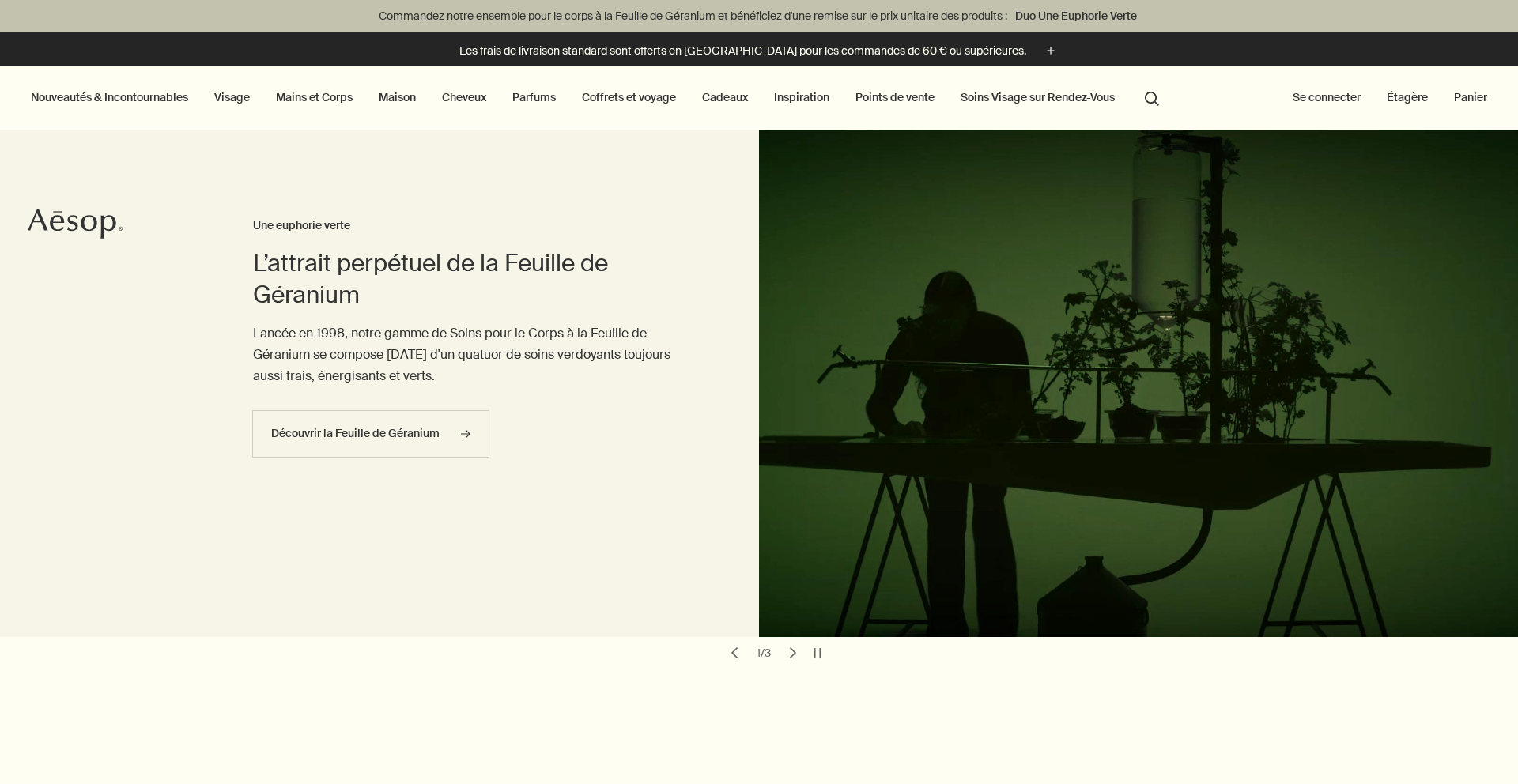
click at [228, 93] on link "Visage" at bounding box center [232, 97] width 42 height 21
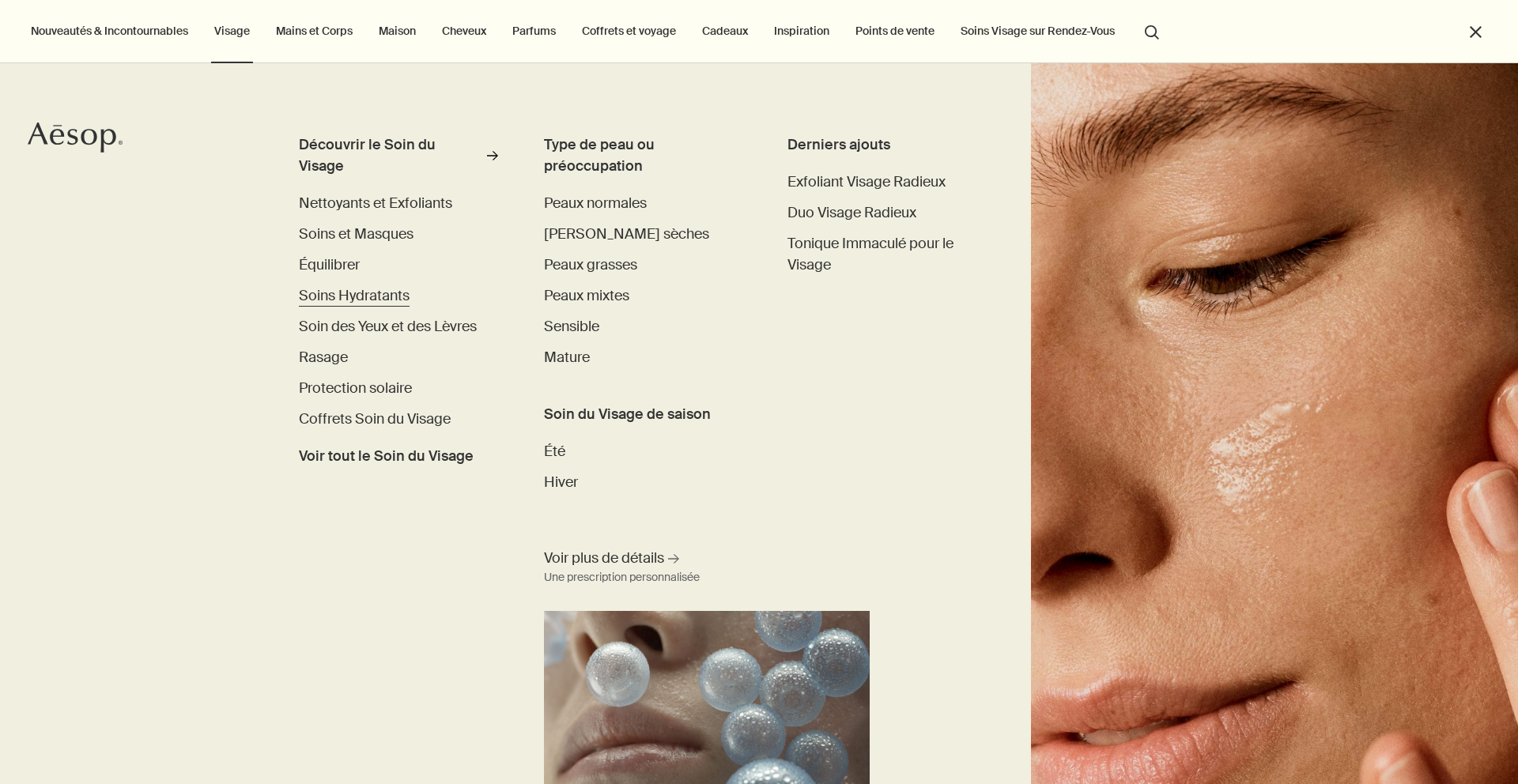
click at [362, 286] on span "Soins Hydratants" at bounding box center [354, 296] width 110 height 19
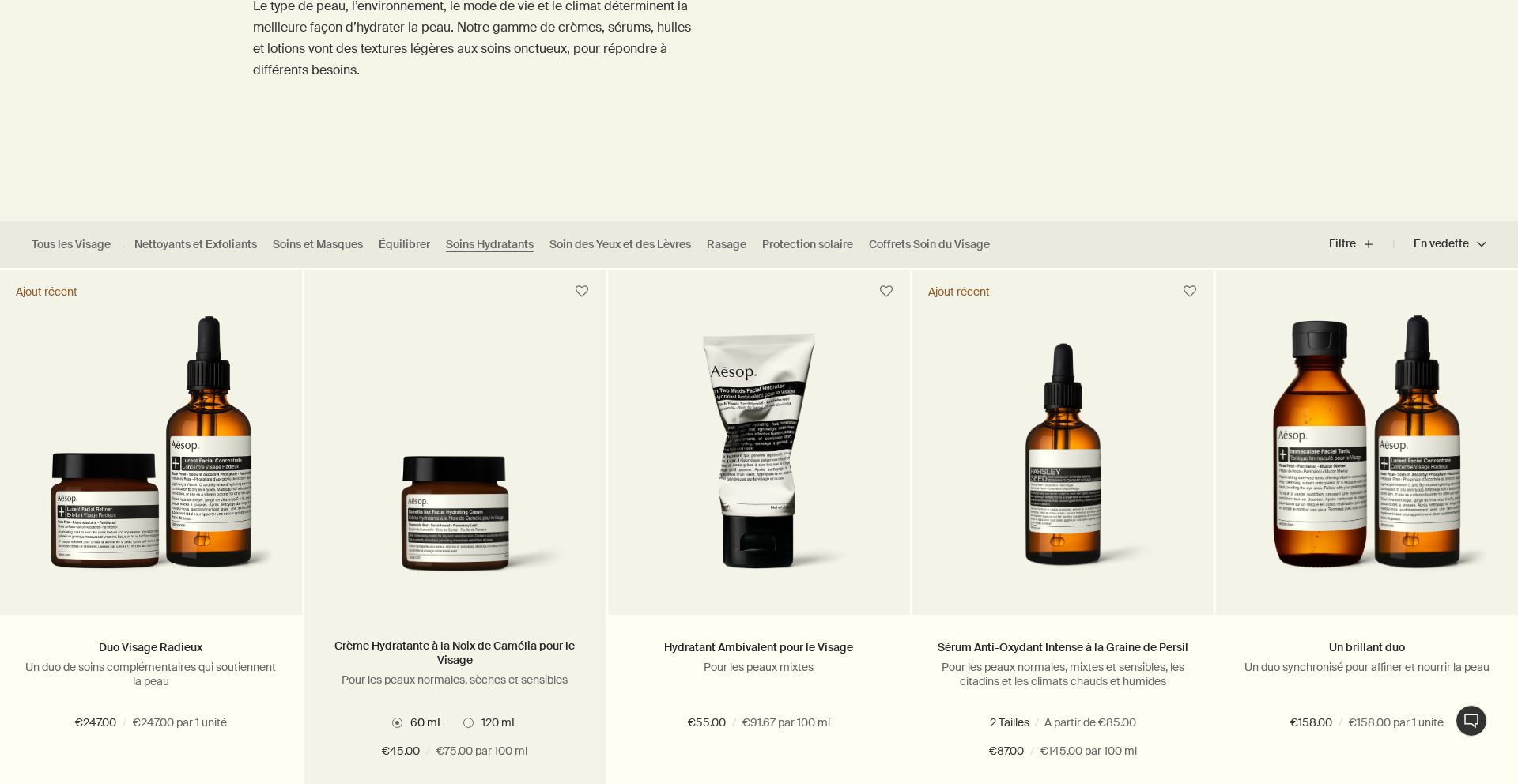
scroll to position [267, 0]
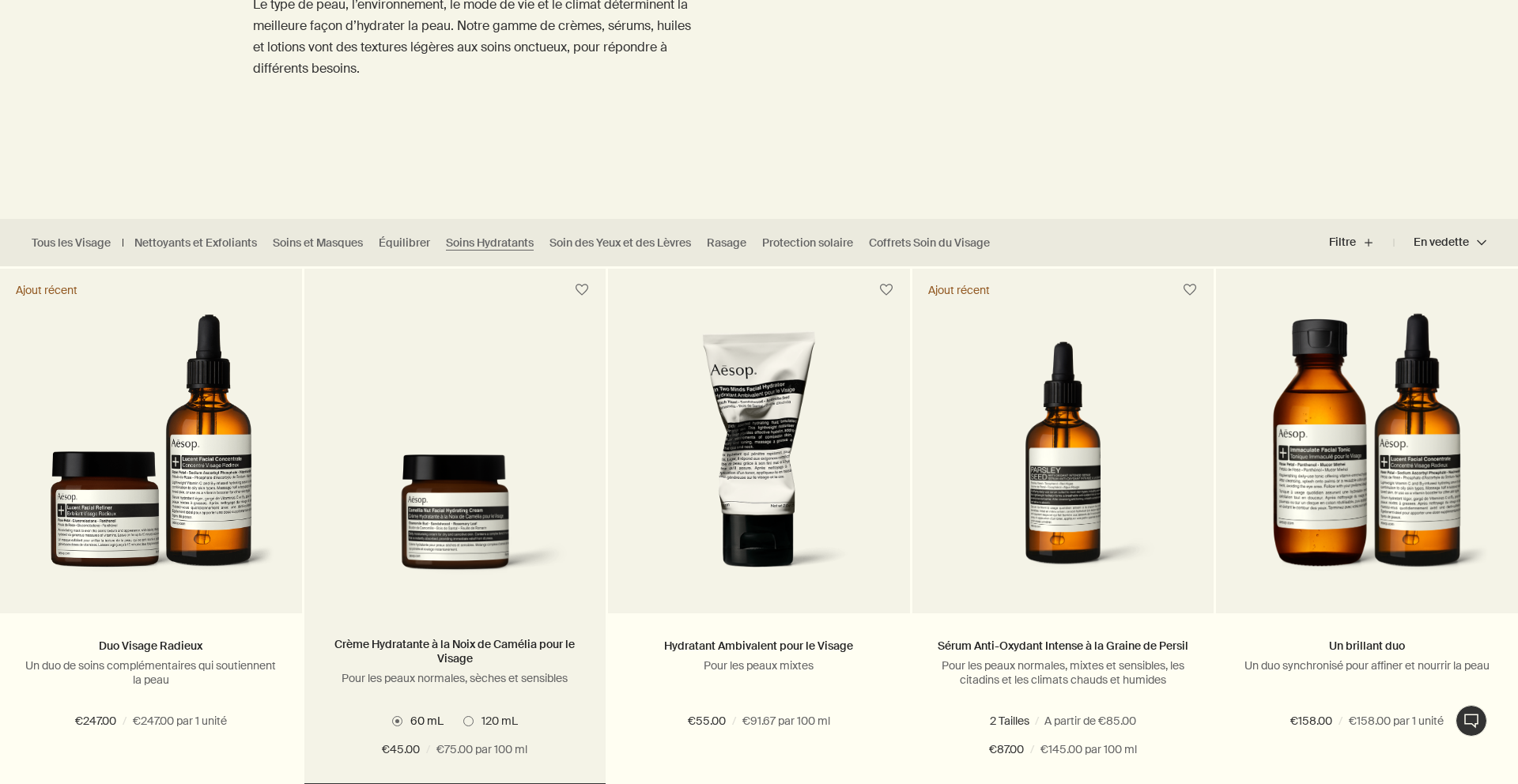
click at [440, 420] on picture at bounding box center [455, 450] width 255 height 278
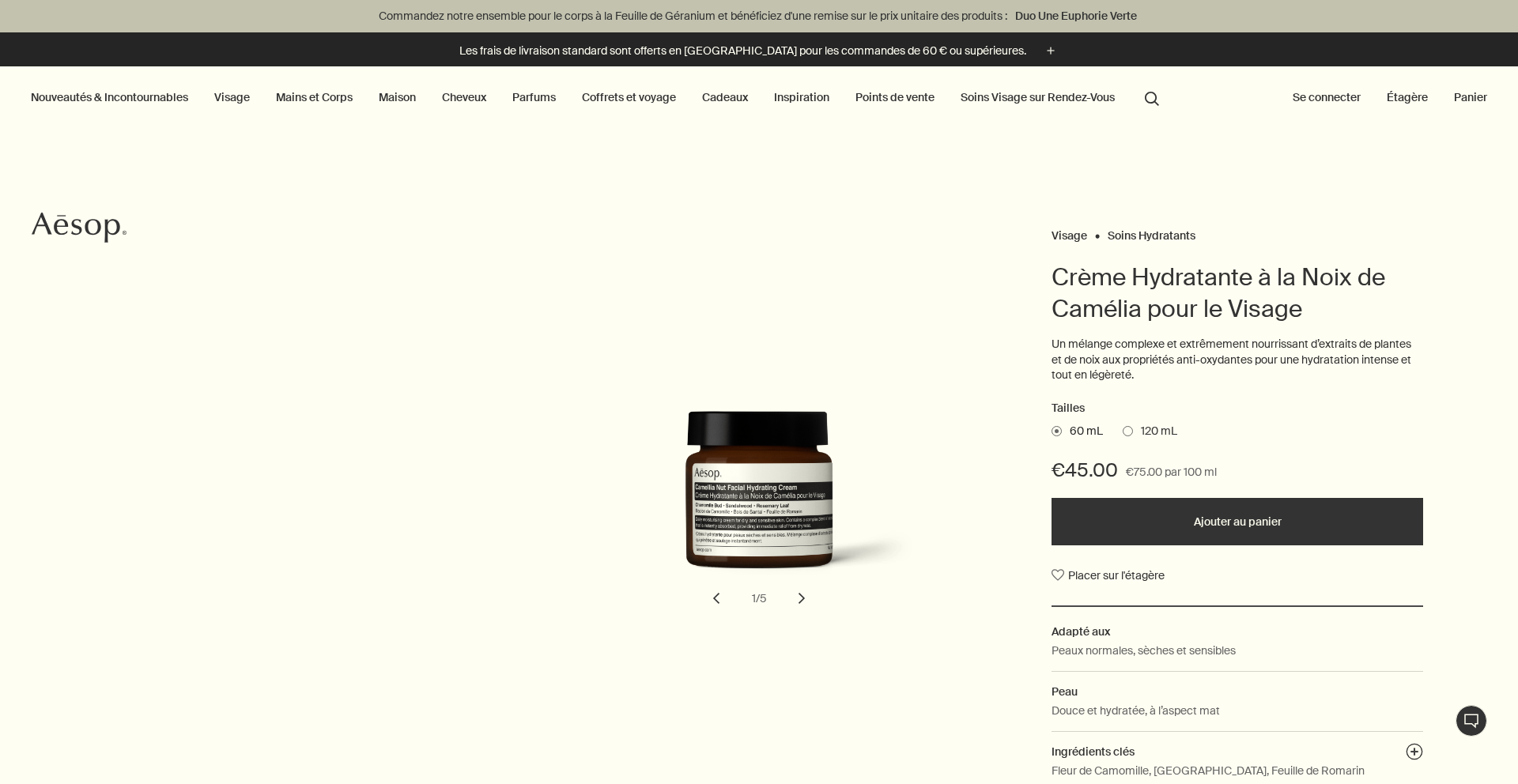
drag, startPoint x: 1058, startPoint y: 470, endPoint x: 1121, endPoint y: 467, distance: 63.1
click at [1121, 467] on div "€45.00 €75.00 par 100 ml" at bounding box center [1236, 477] width 372 height 40
drag, startPoint x: 1115, startPoint y: 468, endPoint x: 1056, endPoint y: 468, distance: 59.0
click at [1056, 468] on span "€45.00" at bounding box center [1084, 470] width 66 height 25
click at [1071, 465] on span "€45.00" at bounding box center [1084, 470] width 66 height 25
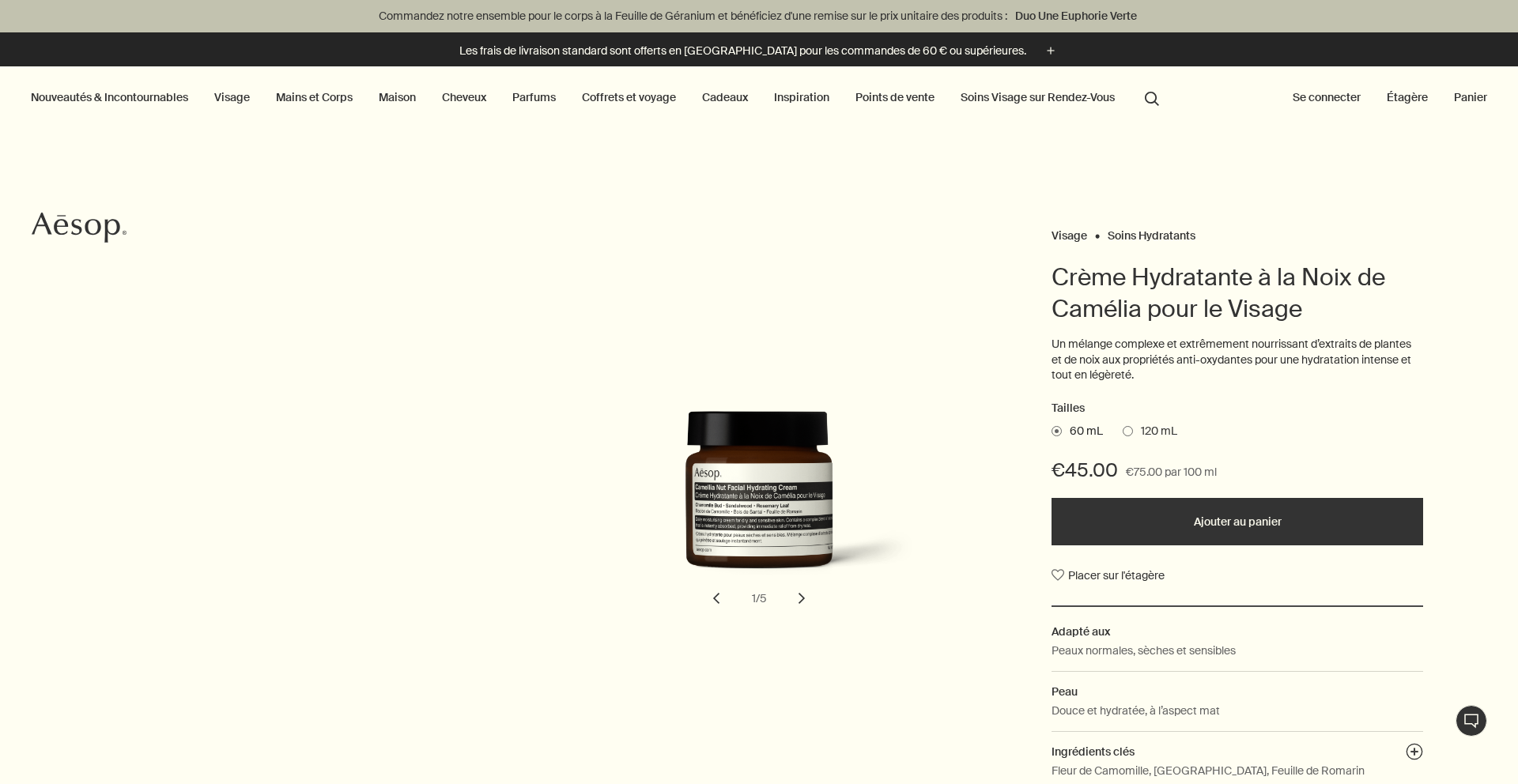
click at [803, 603] on button "chevron" at bounding box center [801, 598] width 35 height 35
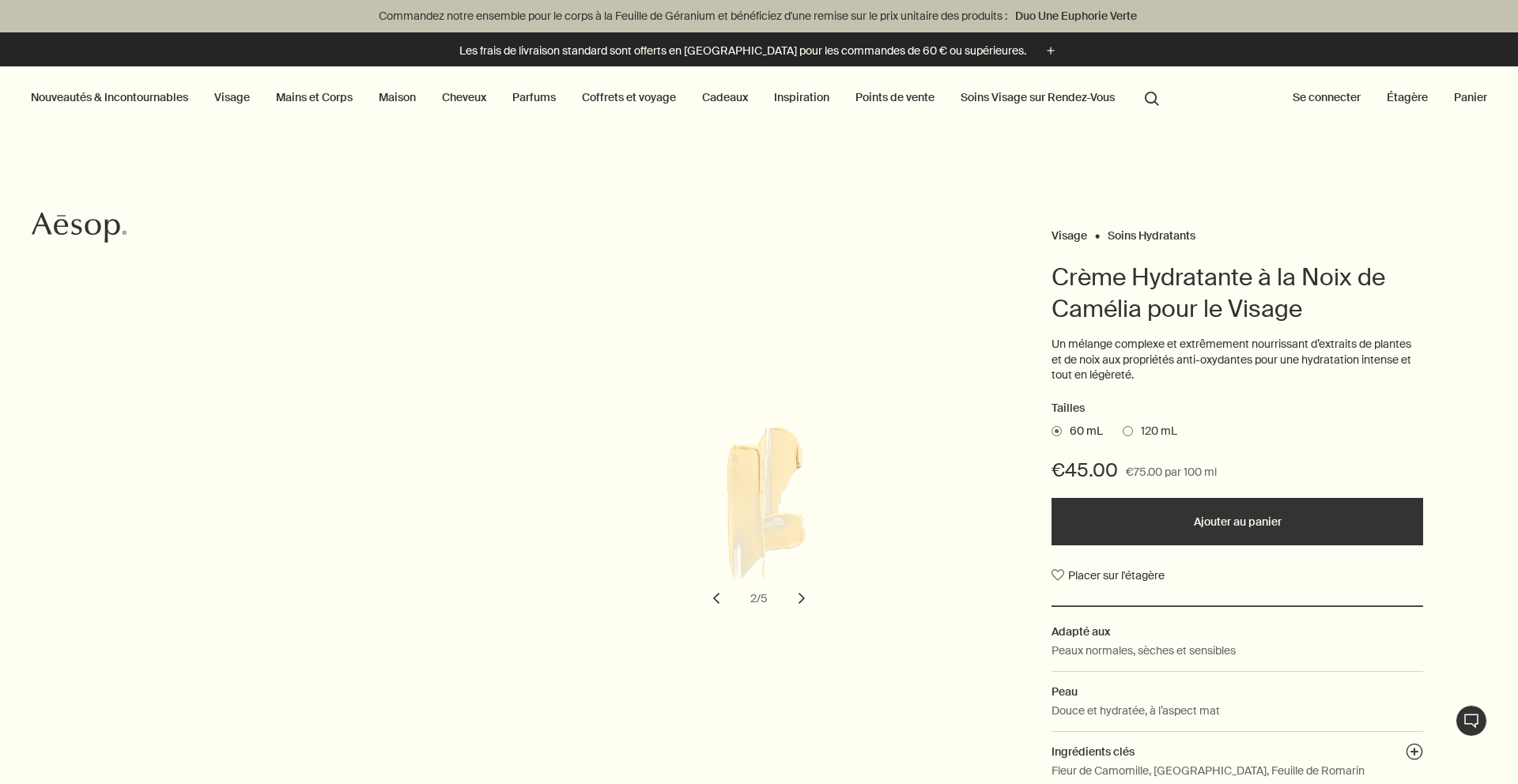
click at [803, 603] on button "chevron" at bounding box center [801, 598] width 35 height 35
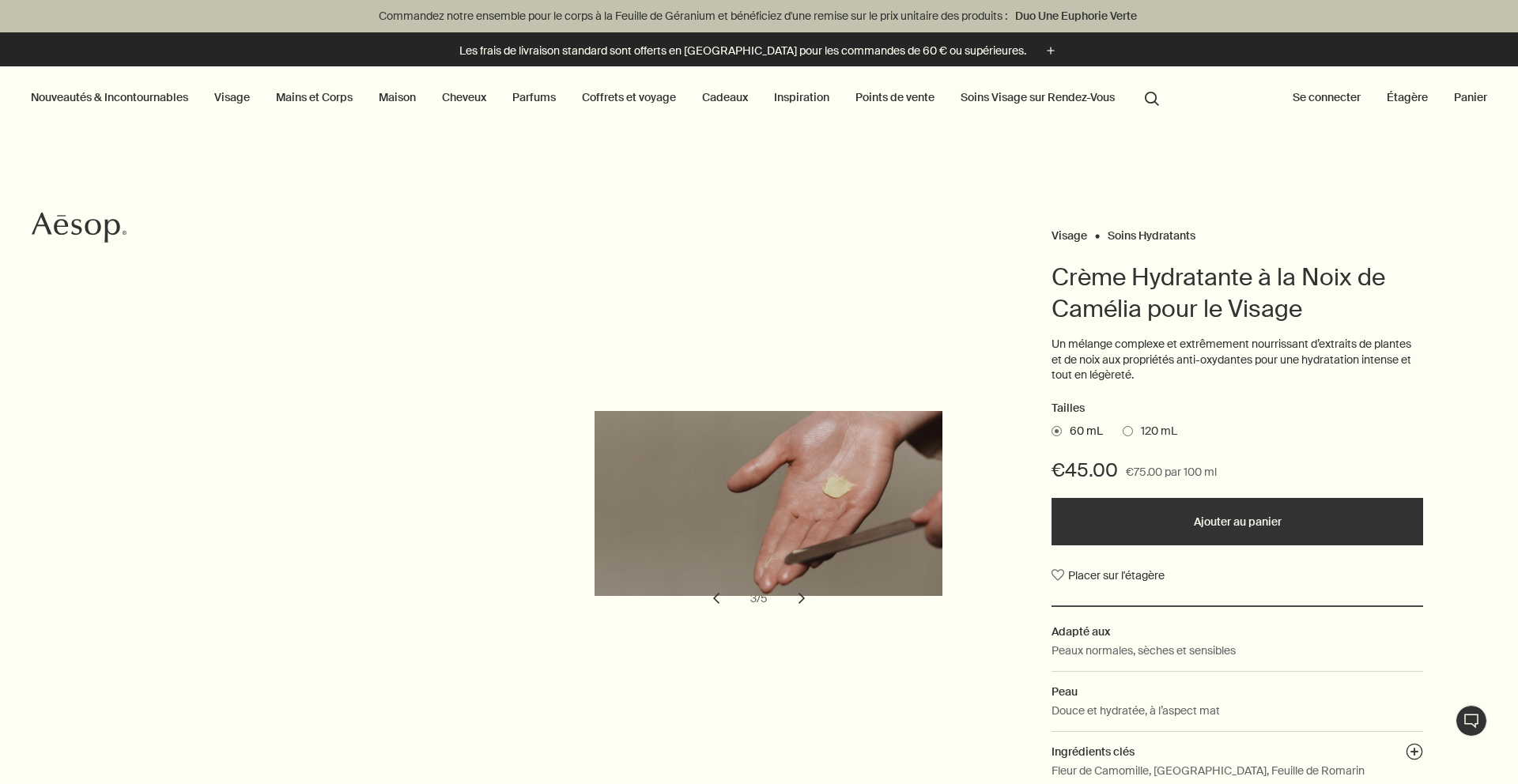
click at [803, 603] on button "chevron" at bounding box center [801, 598] width 35 height 35
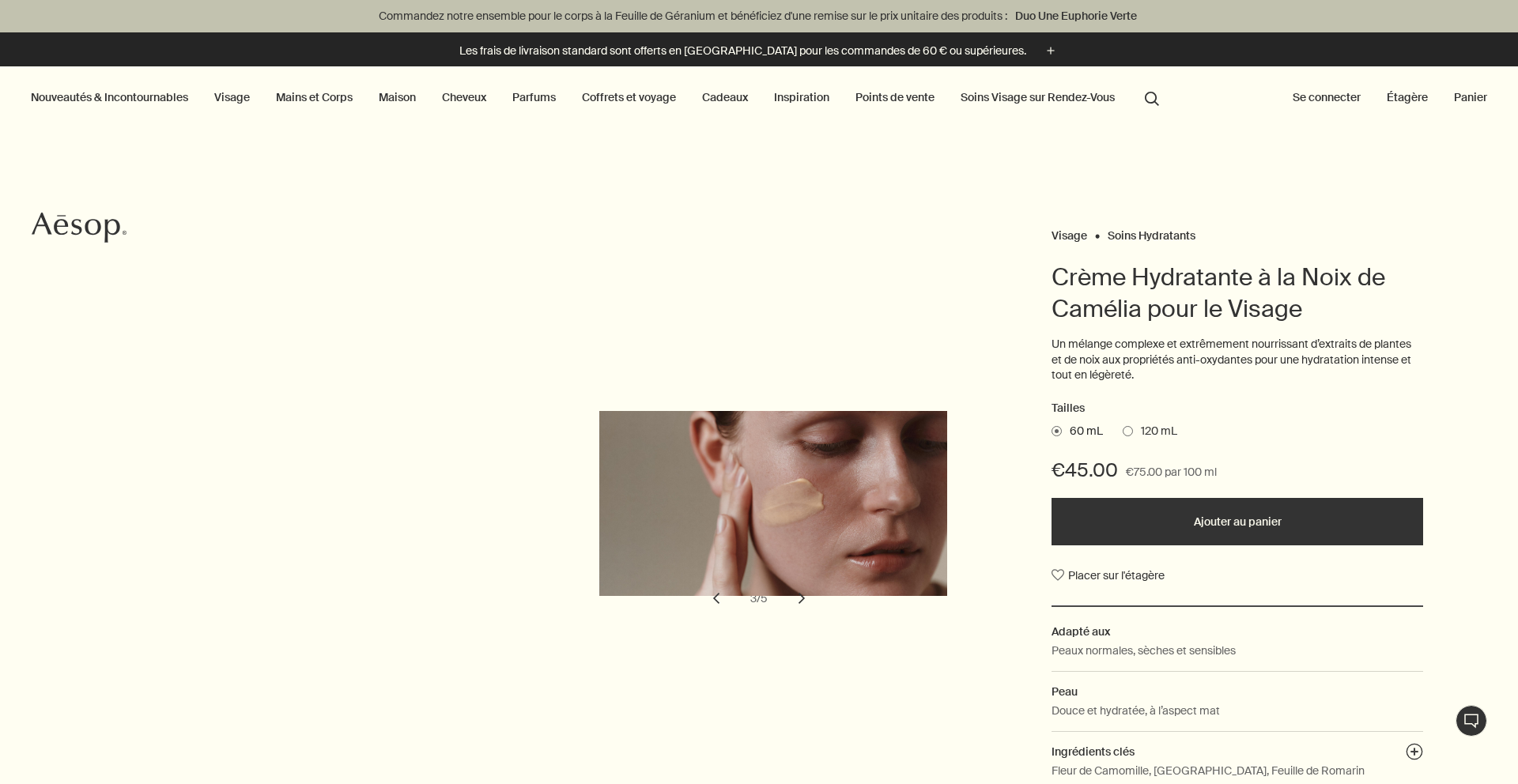
click at [803, 603] on button "chevron" at bounding box center [801, 598] width 35 height 35
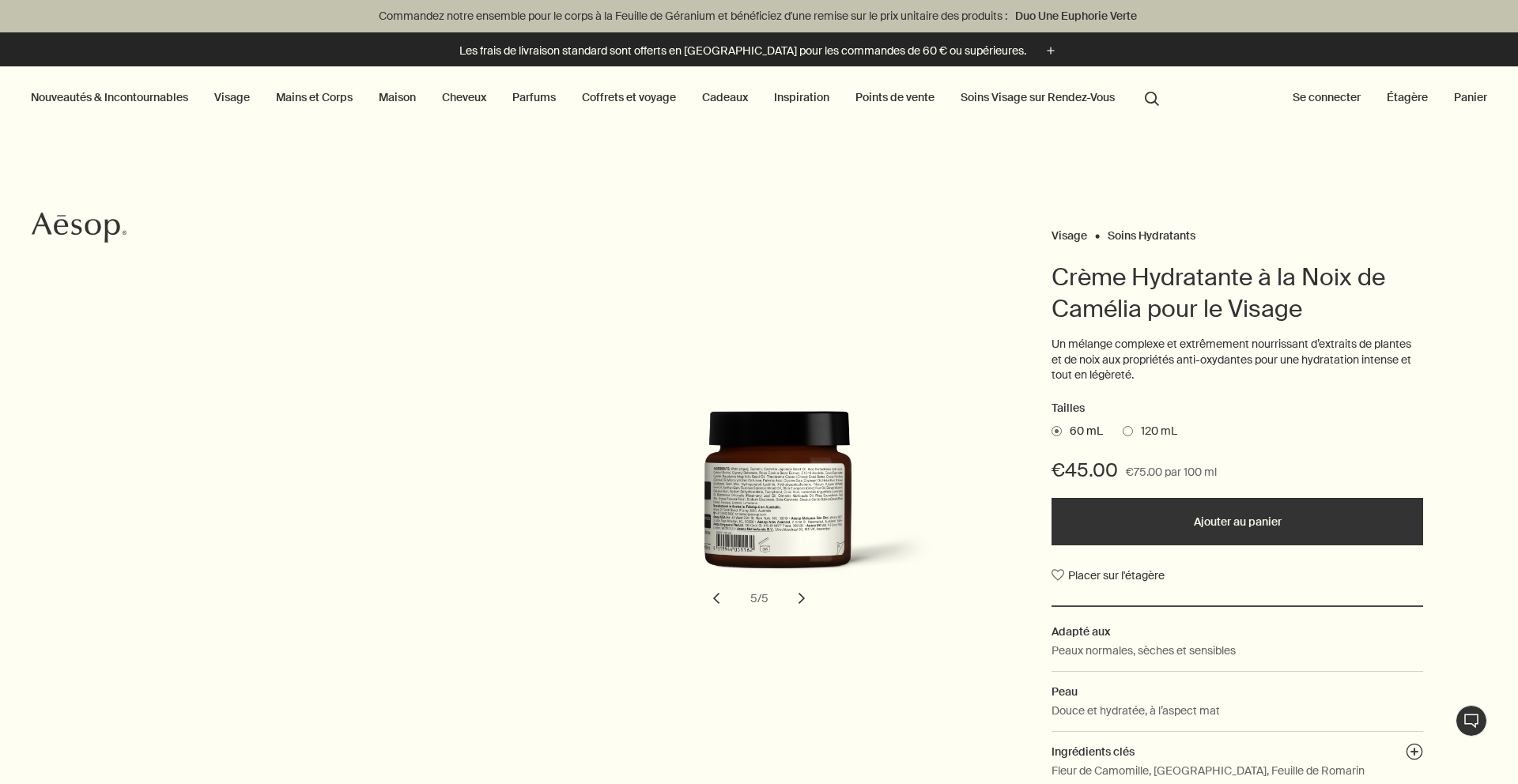
click at [285, 92] on link "Mains et Corps" at bounding box center [314, 97] width 83 height 21
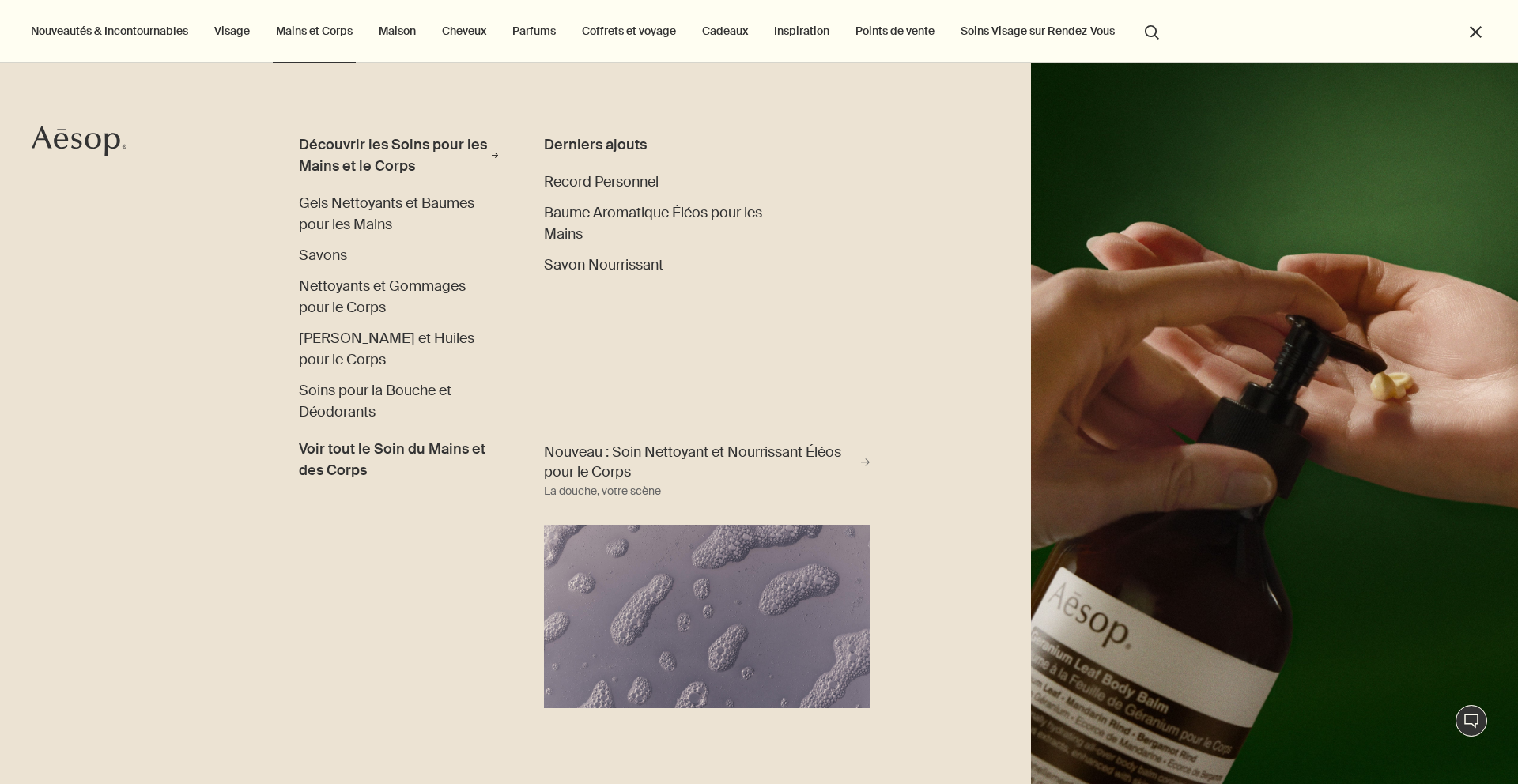
click at [236, 29] on link "Visage" at bounding box center [232, 31] width 42 height 21
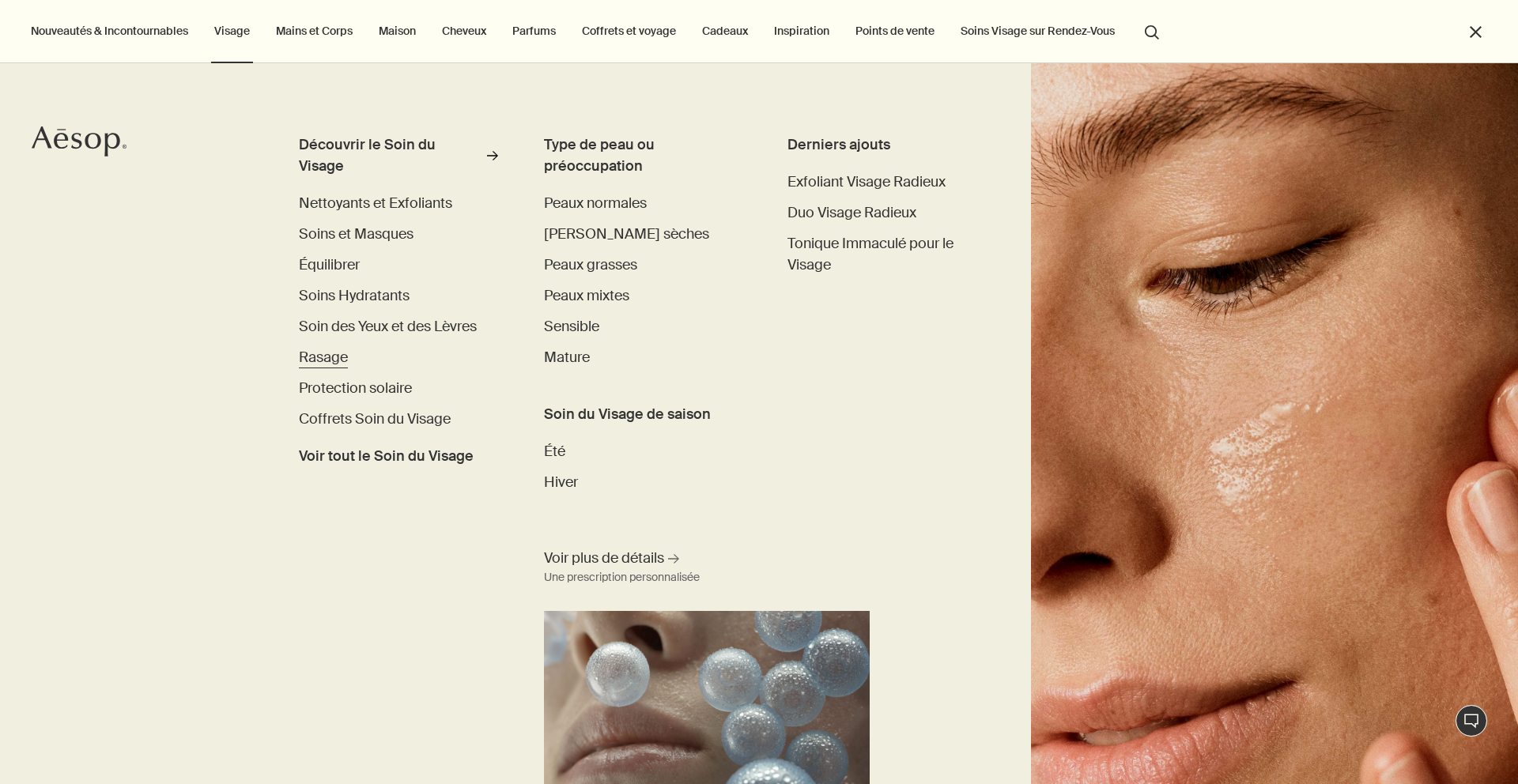
click at [328, 348] on span "Rasage" at bounding box center [323, 357] width 49 height 19
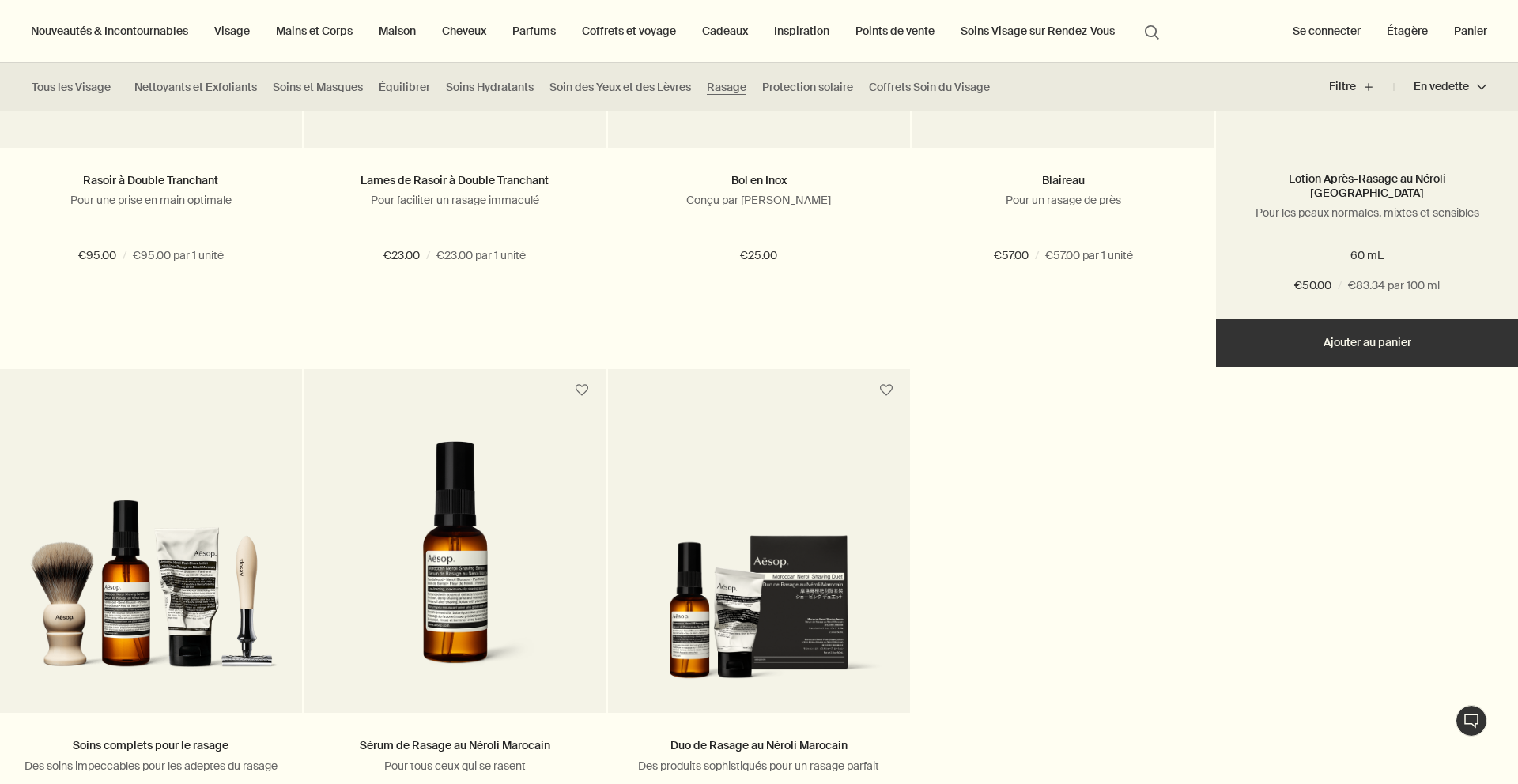
scroll to position [583, 0]
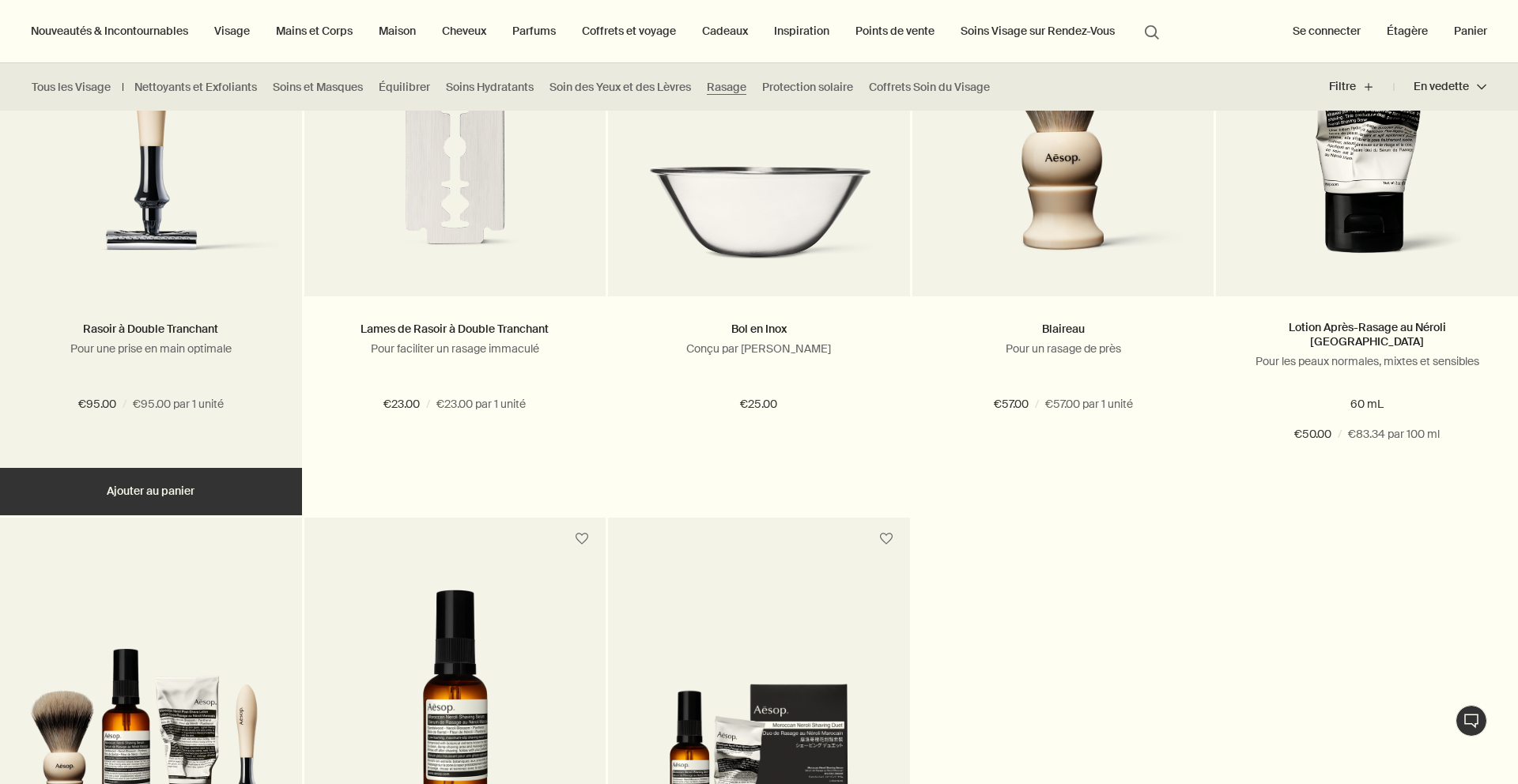
click at [151, 192] on img at bounding box center [151, 142] width 255 height 258
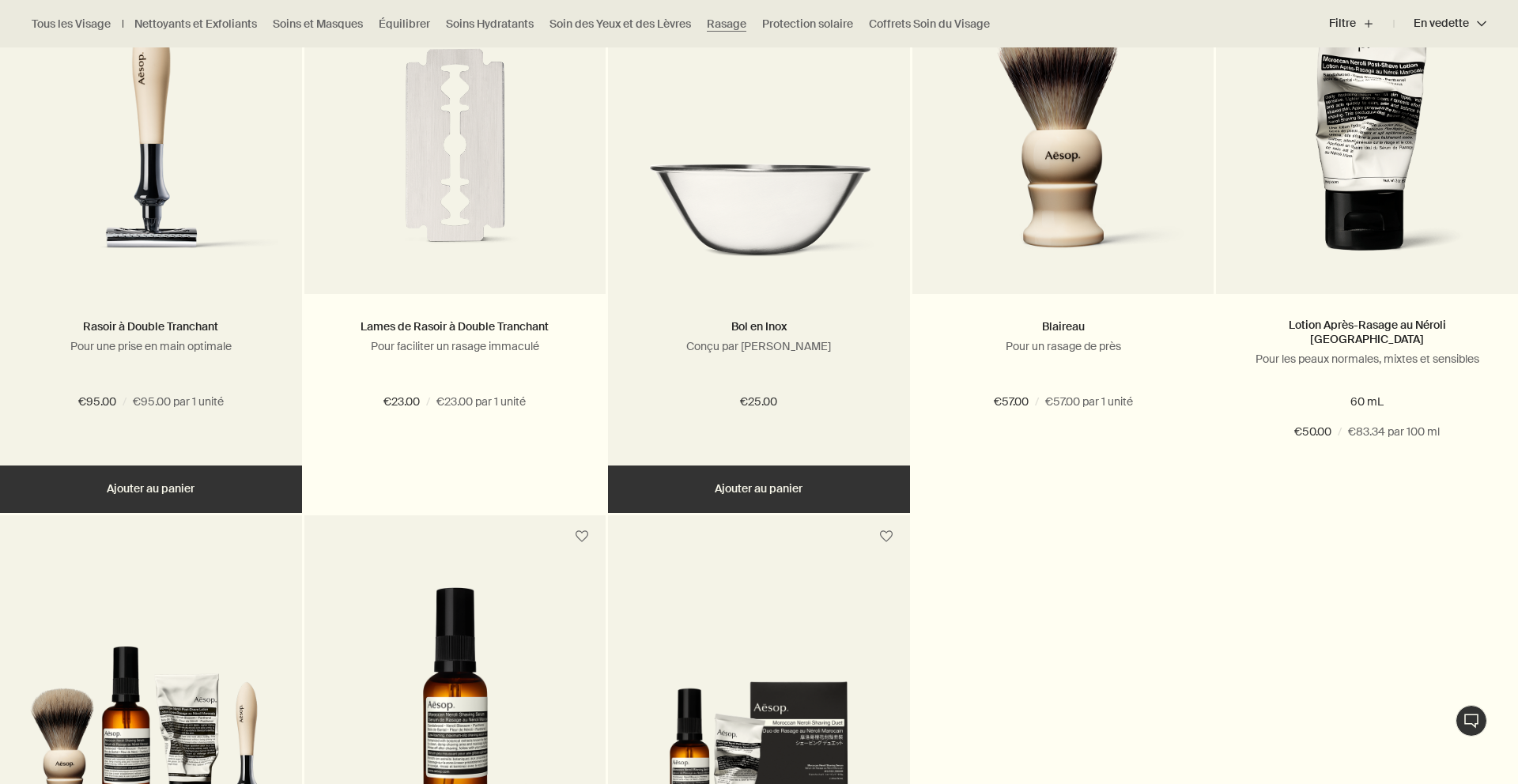
scroll to position [585, 0]
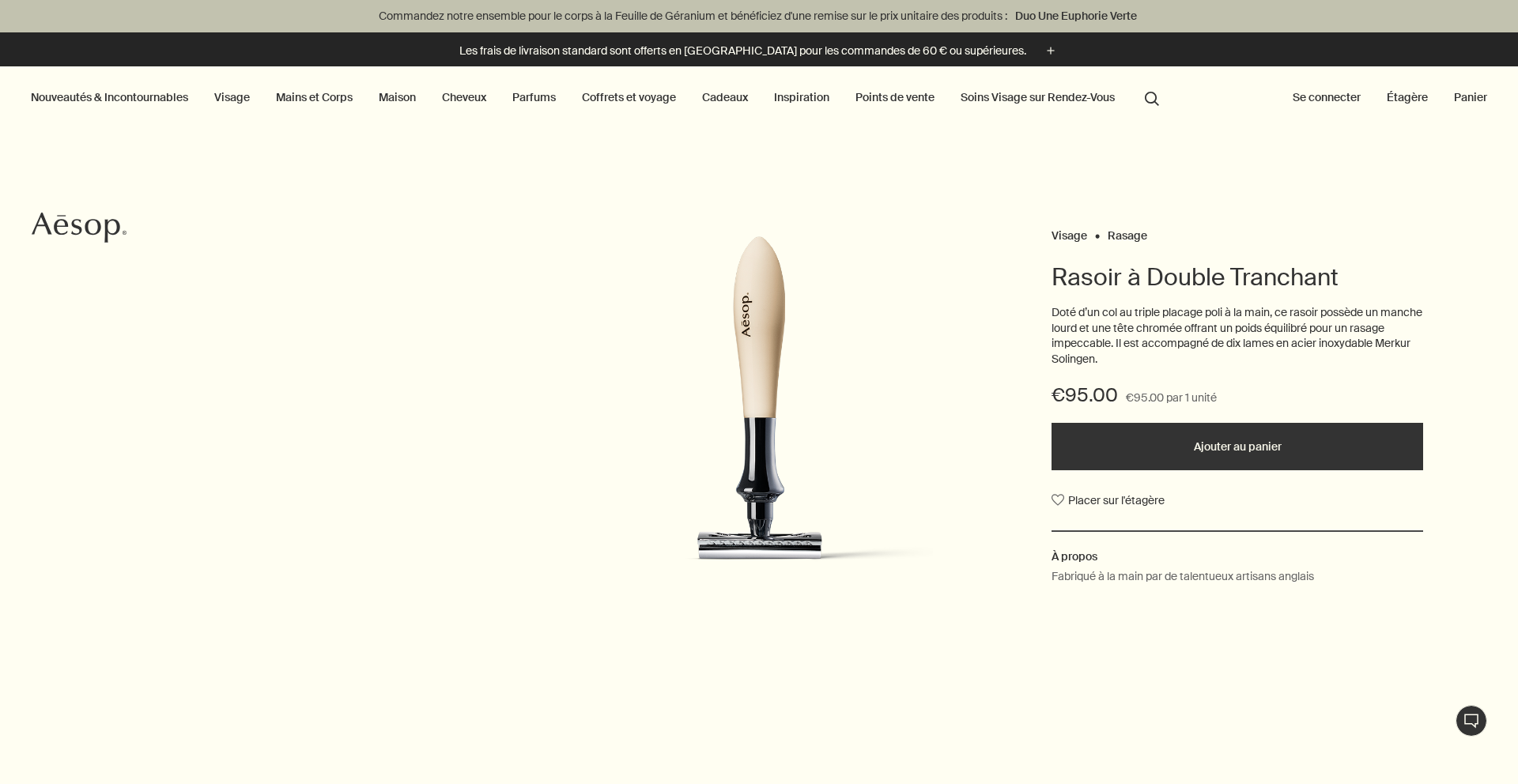
scroll to position [3, 0]
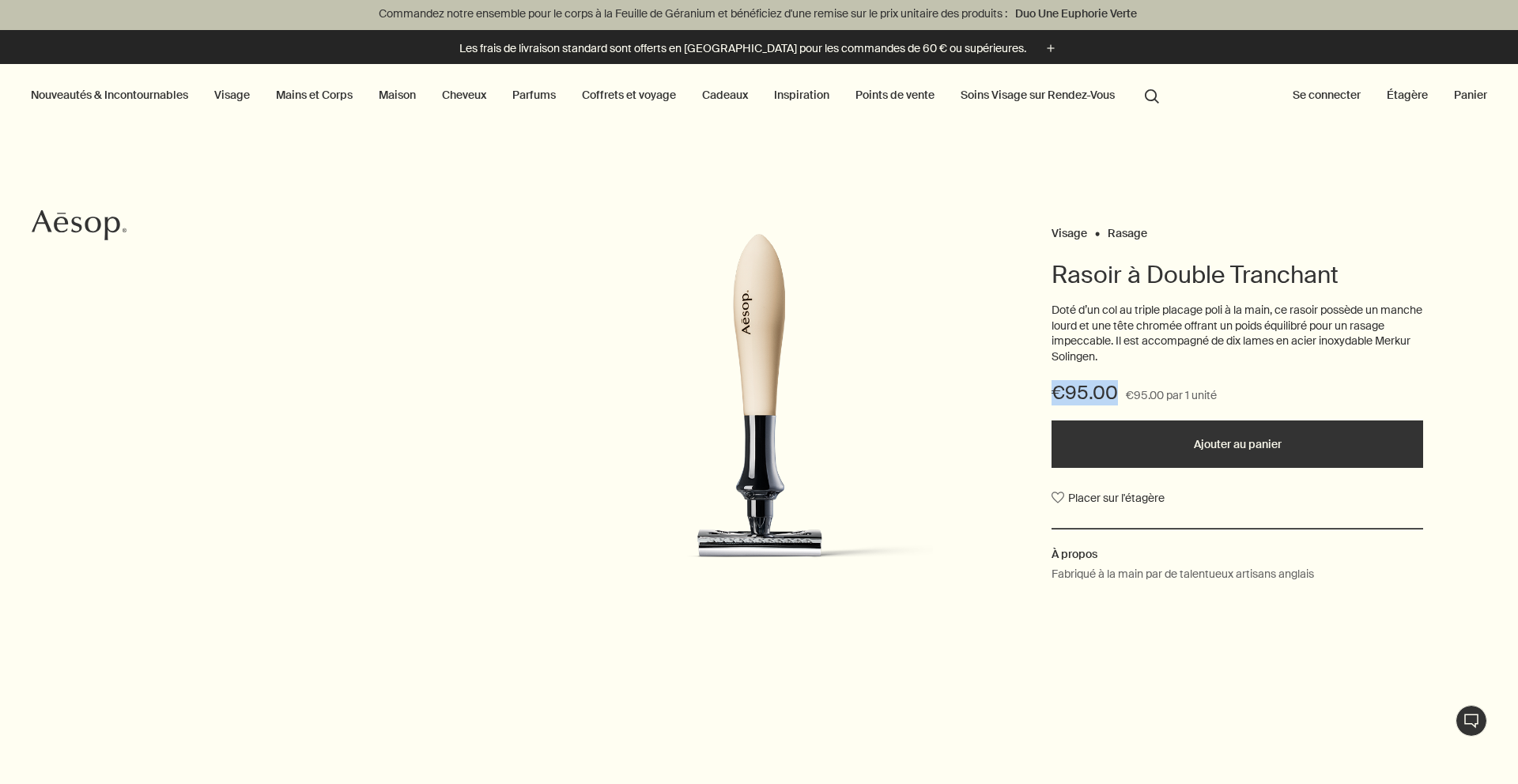
drag, startPoint x: 1050, startPoint y: 389, endPoint x: 1117, endPoint y: 389, distance: 67.0
click at [1117, 389] on div "Visage Rasage Rasoir à Double Tranchant Doté d’un col au triple placage poli à …" at bounding box center [759, 413] width 1518 height 383
click at [1117, 389] on div "€95.00 €95.00 par 1 unité" at bounding box center [1236, 399] width 372 height 40
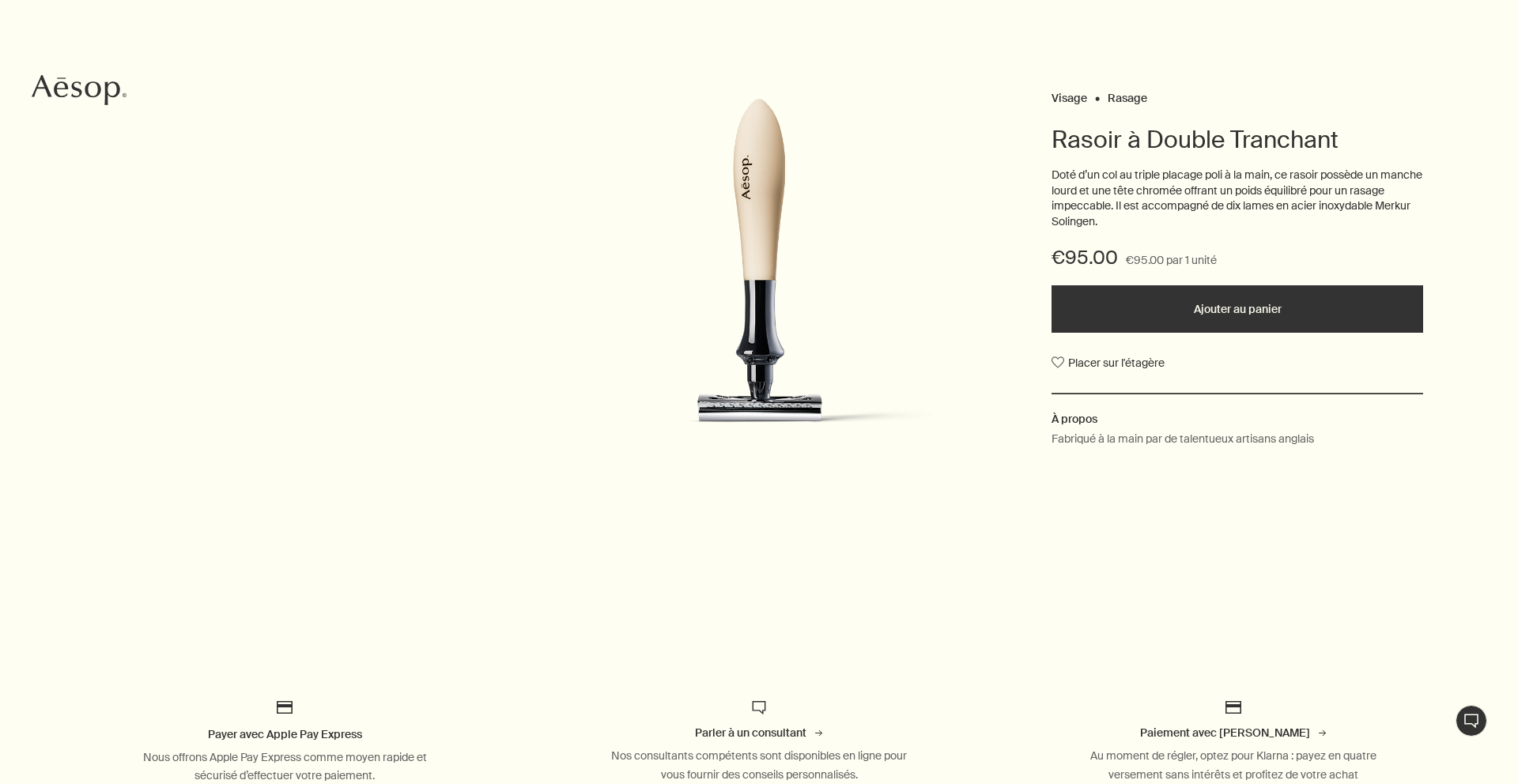
scroll to position [0, 0]
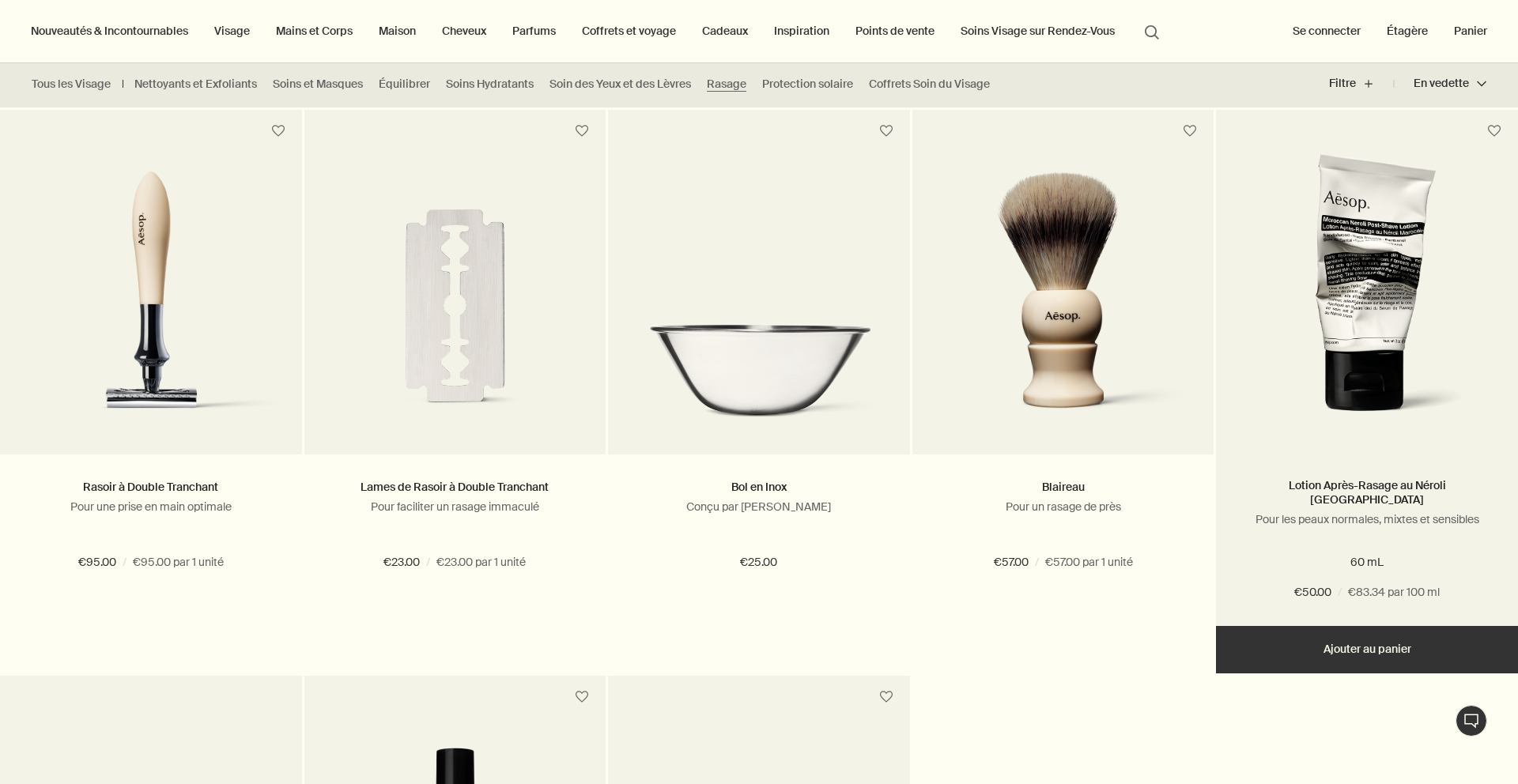
scroll to position [375, 0]
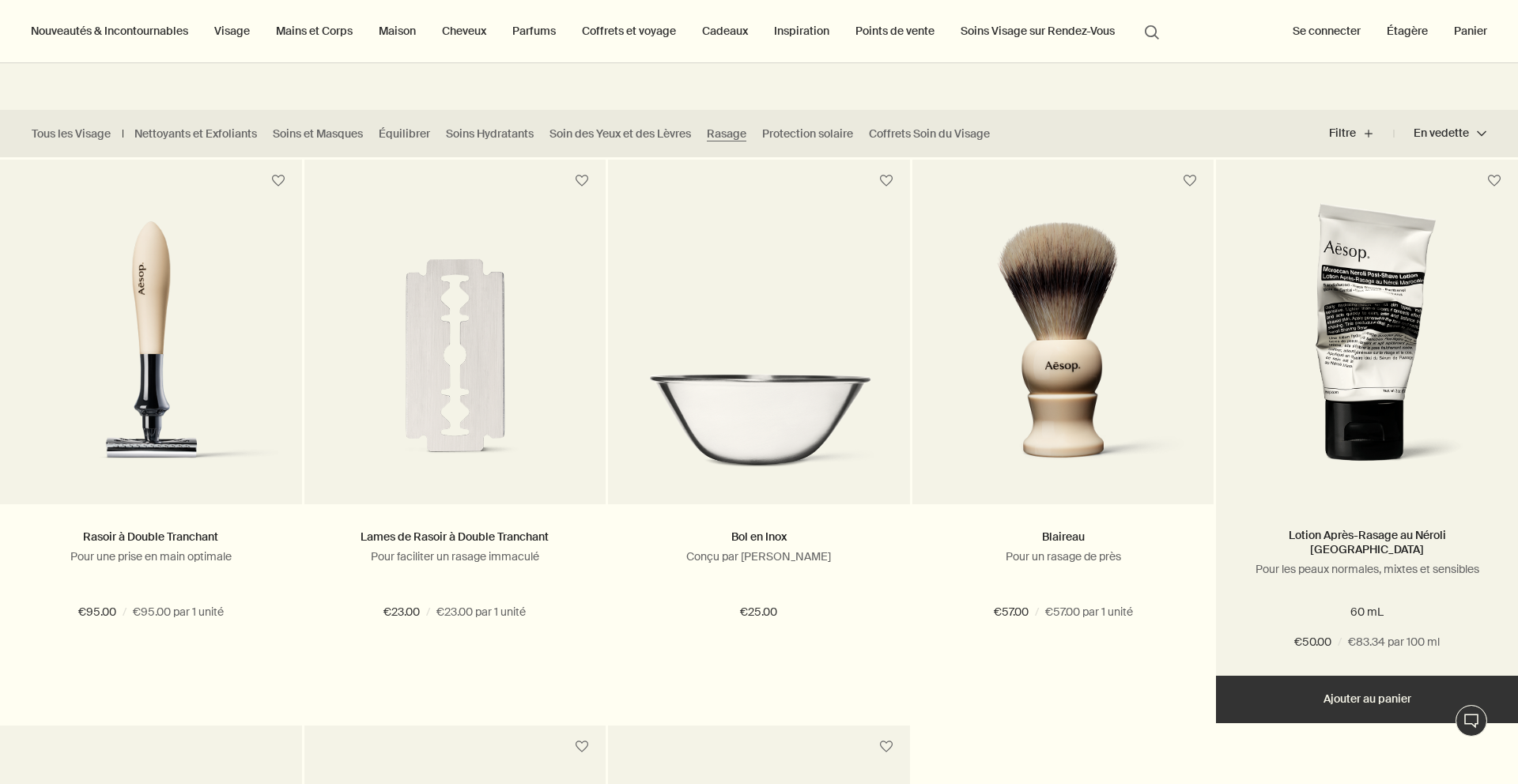
click at [1355, 323] on img at bounding box center [1366, 341] width 234 height 278
